Goal: Check status

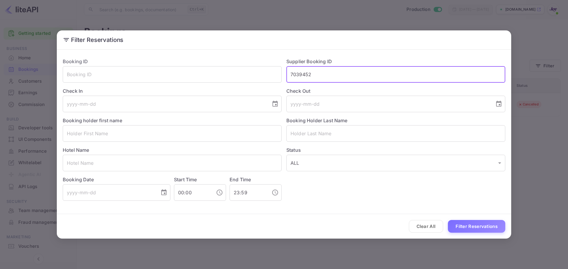
click at [342, 75] on input "7039452" at bounding box center [395, 74] width 219 height 17
paste input "9211663"
type input "9211663"
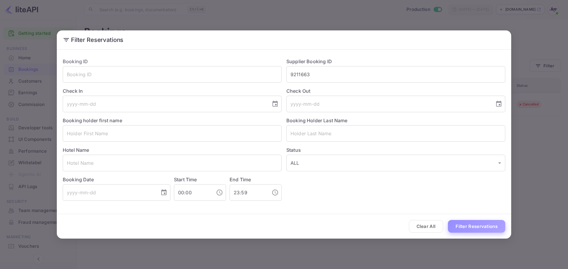
click at [484, 224] on button "Filter Reservations" at bounding box center [476, 226] width 57 height 13
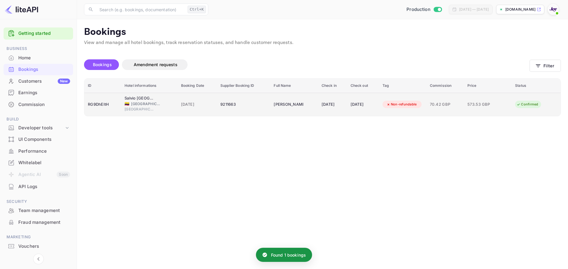
click at [318, 105] on td "[DATE]" at bounding box center [332, 104] width 29 height 23
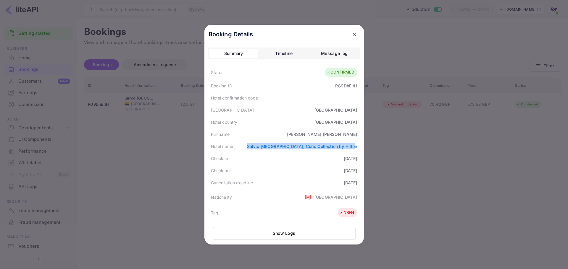
drag, startPoint x: 250, startPoint y: 149, endPoint x: 355, endPoint y: 146, distance: 104.7
click at [355, 146] on div "Hotel name [GEOGRAPHIC_DATA], Curio Collection by [PERSON_NAME]" at bounding box center [284, 146] width 152 height 12
copy link "Salvio [GEOGRAPHIC_DATA], Curio Collection by Hilton"
